Goal: Find specific page/section: Find specific page/section

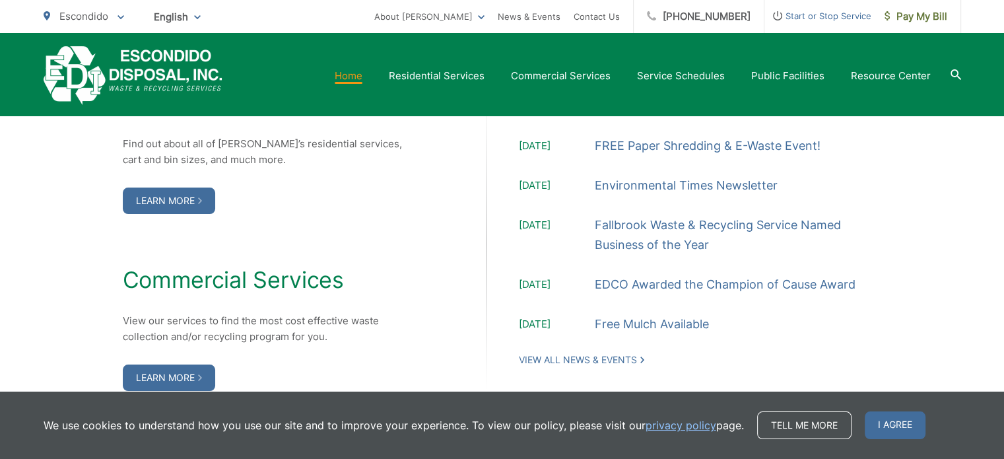
scroll to position [1453, 0]
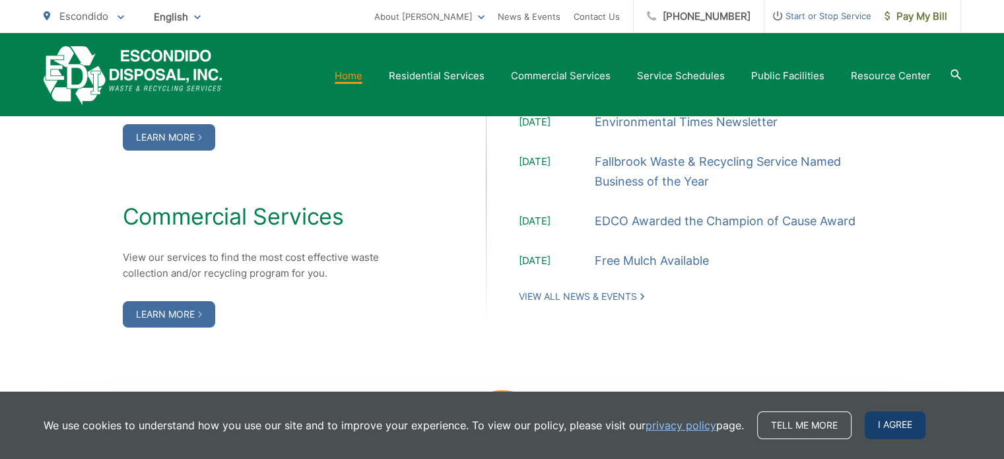
click at [902, 425] on span "I agree" at bounding box center [895, 425] width 61 height 28
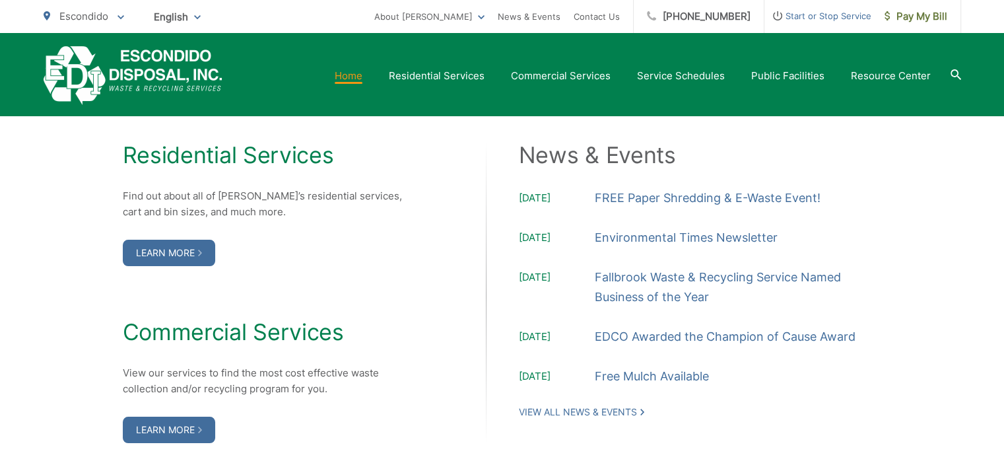
scroll to position [1387, 0]
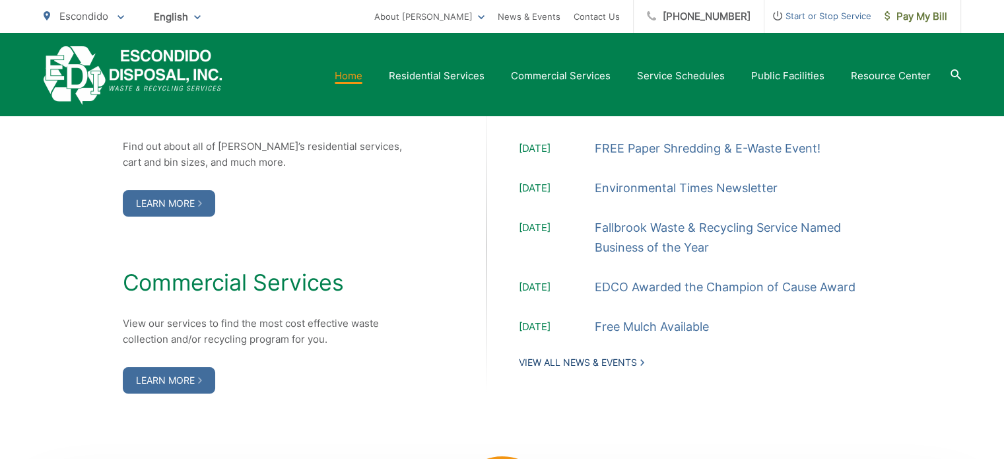
click at [570, 362] on link "View All News & Events" at bounding box center [581, 363] width 125 height 12
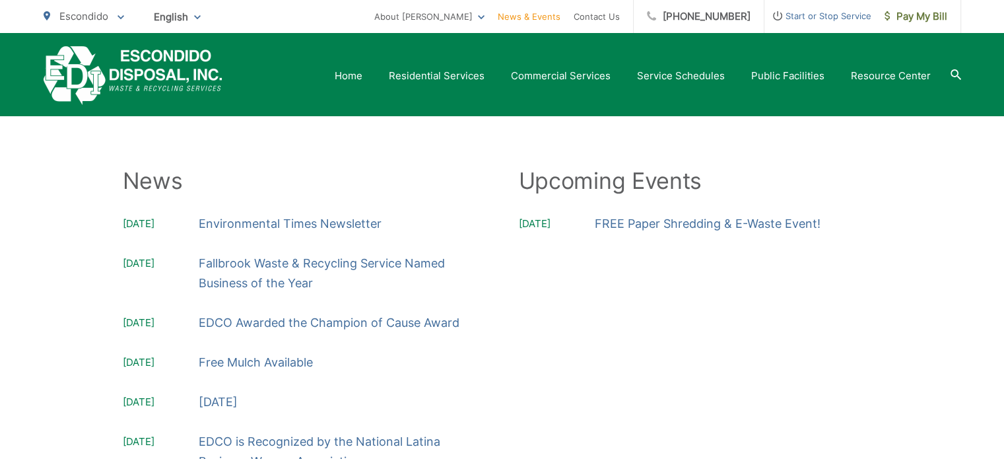
scroll to position [163, 0]
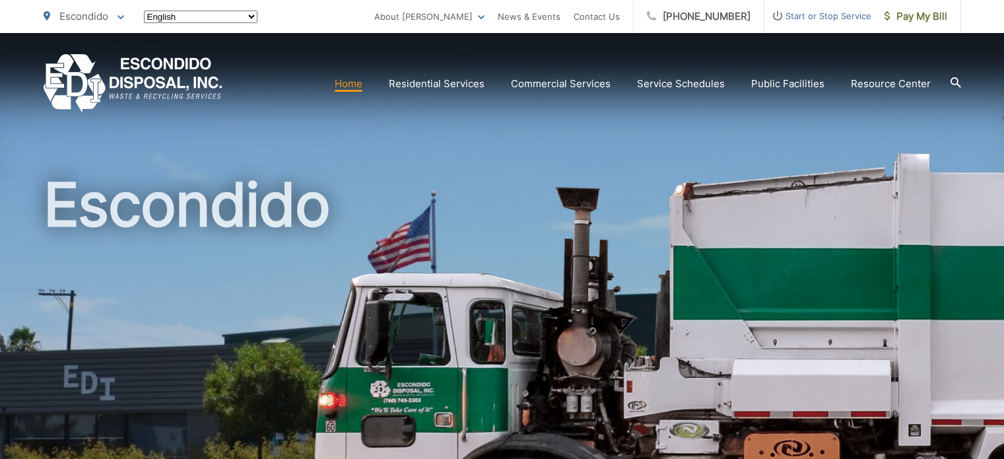
scroll to position [1387, 0]
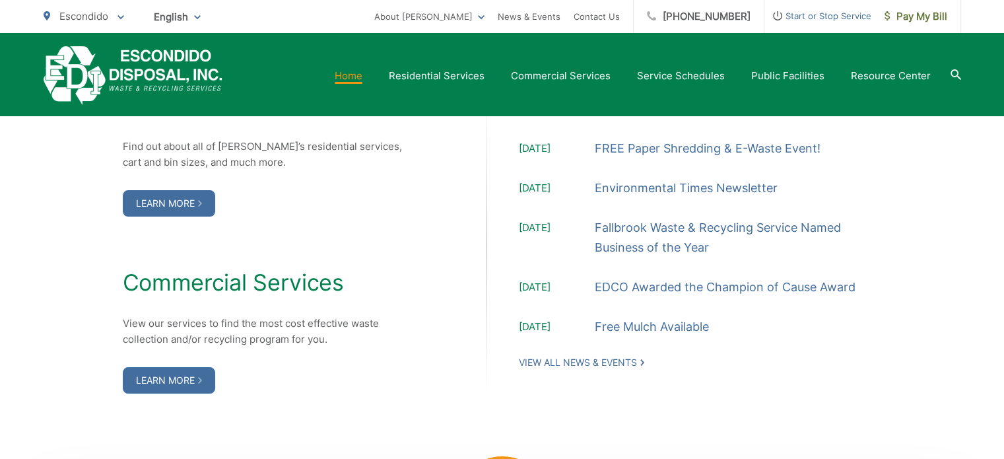
click at [952, 72] on icon at bounding box center [956, 74] width 11 height 11
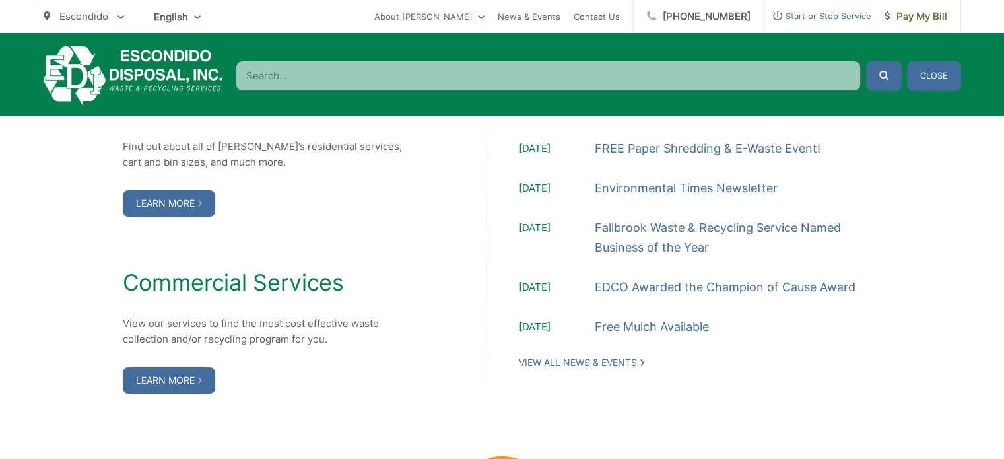
click at [732, 84] on input "Search" at bounding box center [548, 76] width 625 height 30
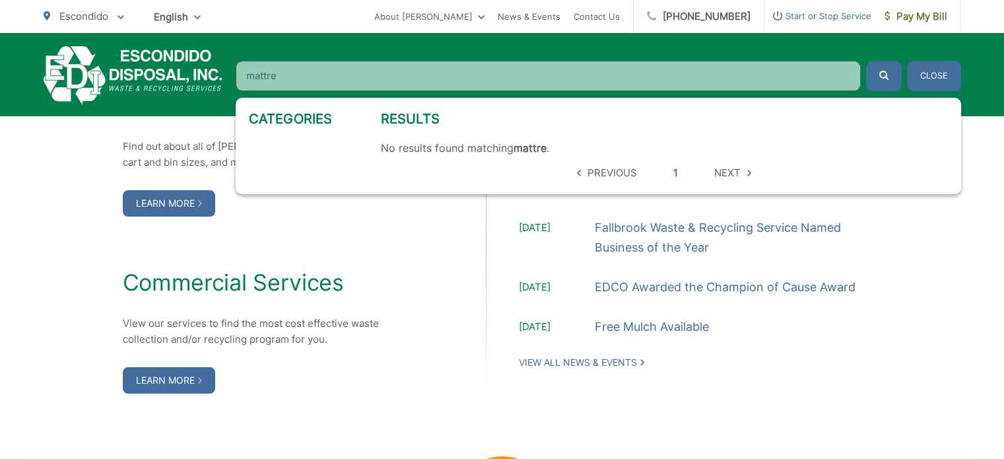
type input "mattr"
